Goal: Obtain resource: Obtain resource

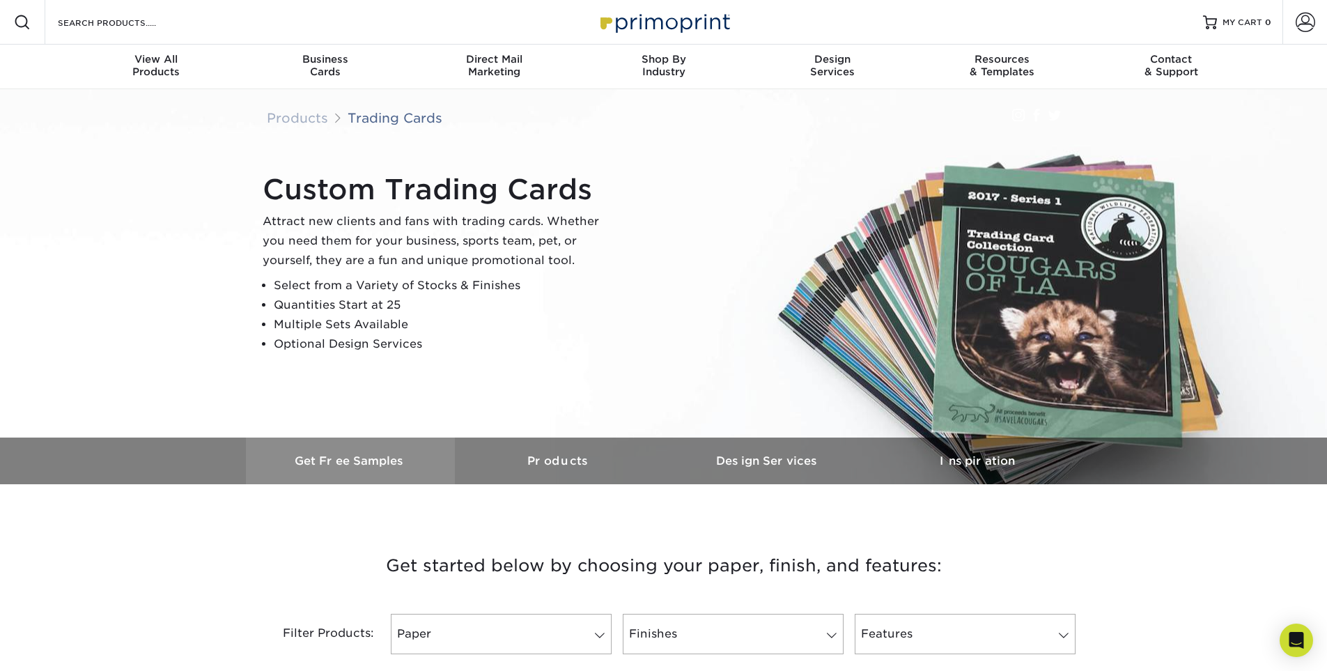
click at [366, 454] on link "Get Free Samples" at bounding box center [350, 461] width 209 height 47
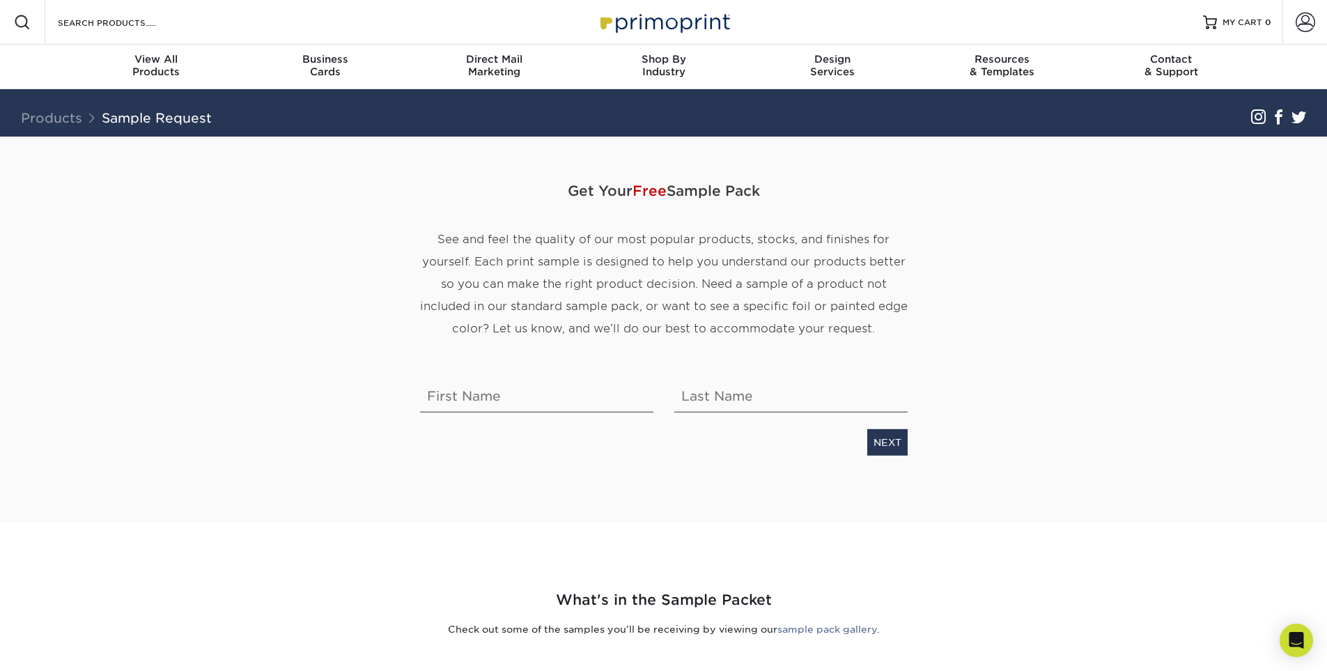
drag, startPoint x: 322, startPoint y: 332, endPoint x: 322, endPoint y: 313, distance: 19.5
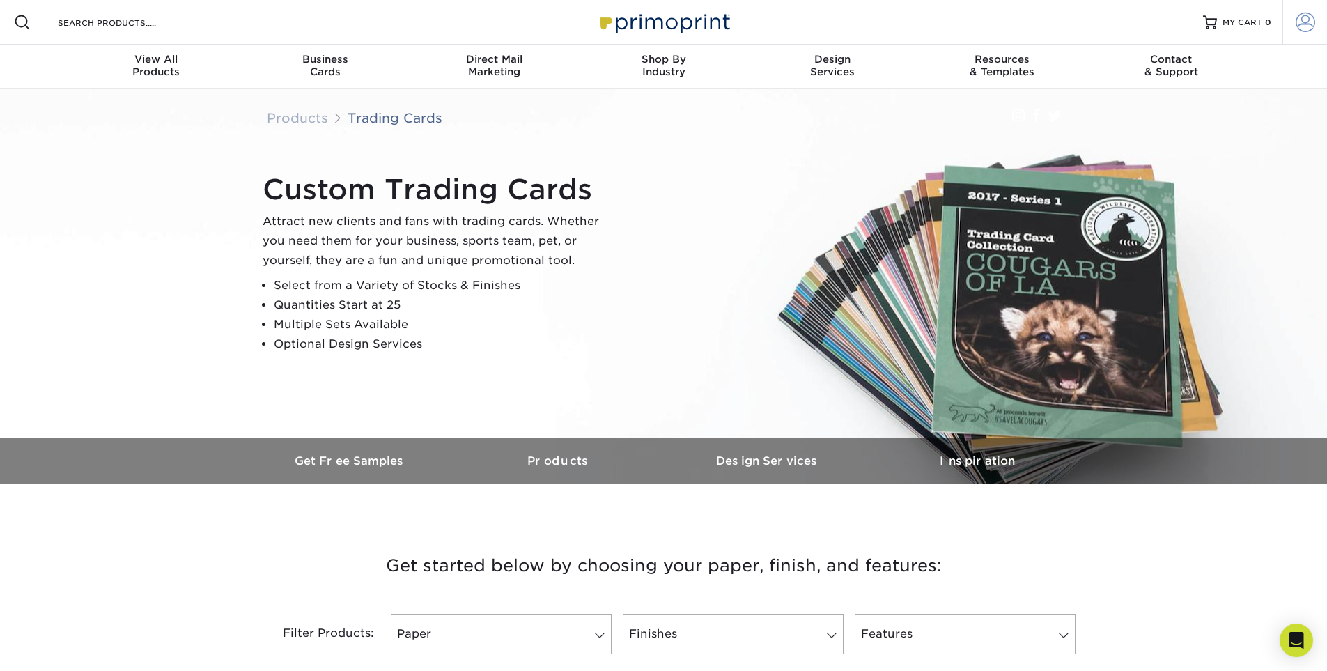
click at [1301, 20] on span at bounding box center [1306, 23] width 20 height 20
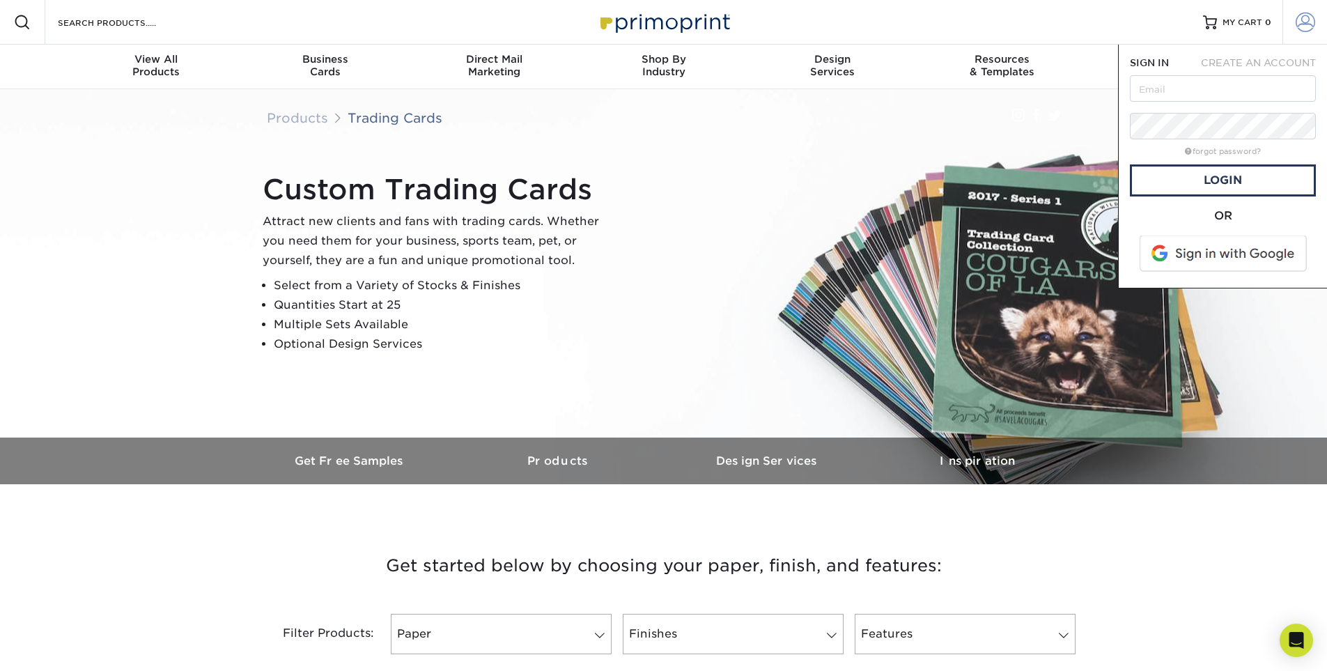
click at [1301, 20] on span at bounding box center [1306, 23] width 20 height 20
